Goal: Find specific page/section: Find specific page/section

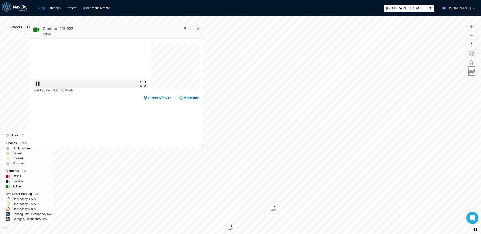
drag, startPoint x: 307, startPoint y: 53, endPoint x: 153, endPoint y: 27, distance: 156.3
click at [153, 27] on div "Camera: 11L922 Active" at bounding box center [116, 31] width 173 height 16
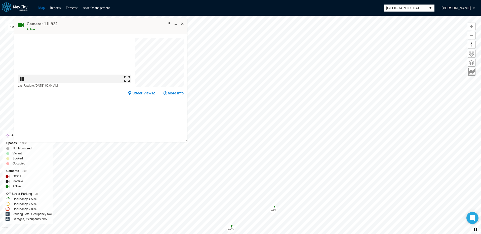
drag, startPoint x: 151, startPoint y: 26, endPoint x: 136, endPoint y: 22, distance: 15.7
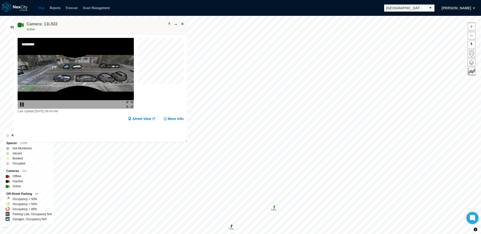
click at [136, 22] on div "Camera: 11L922 Active" at bounding box center [100, 26] width 173 height 16
click at [182, 23] on span at bounding box center [182, 24] width 4 height 4
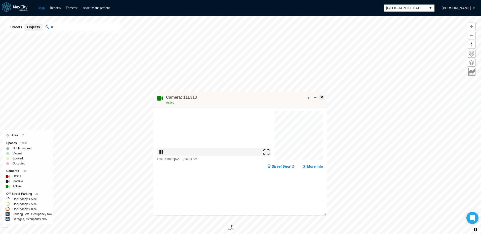
click at [321, 97] on span at bounding box center [321, 97] width 4 height 4
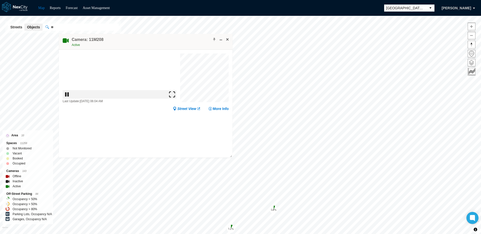
drag, startPoint x: 346, startPoint y: 93, endPoint x: 187, endPoint y: 40, distance: 168.0
click at [187, 40] on div "Camera: 11M208 Active" at bounding box center [145, 42] width 173 height 16
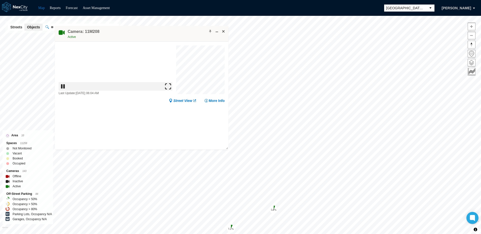
drag, startPoint x: 182, startPoint y: 39, endPoint x: 178, endPoint y: 31, distance: 9.0
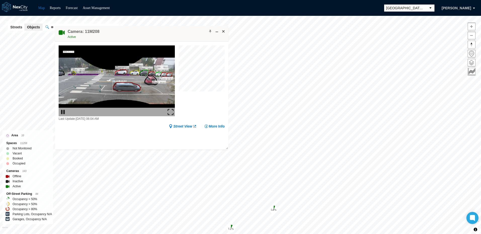
click at [178, 31] on div "Camera: 11M208 Active" at bounding box center [141, 34] width 173 height 16
